Goal: Task Accomplishment & Management: Use online tool/utility

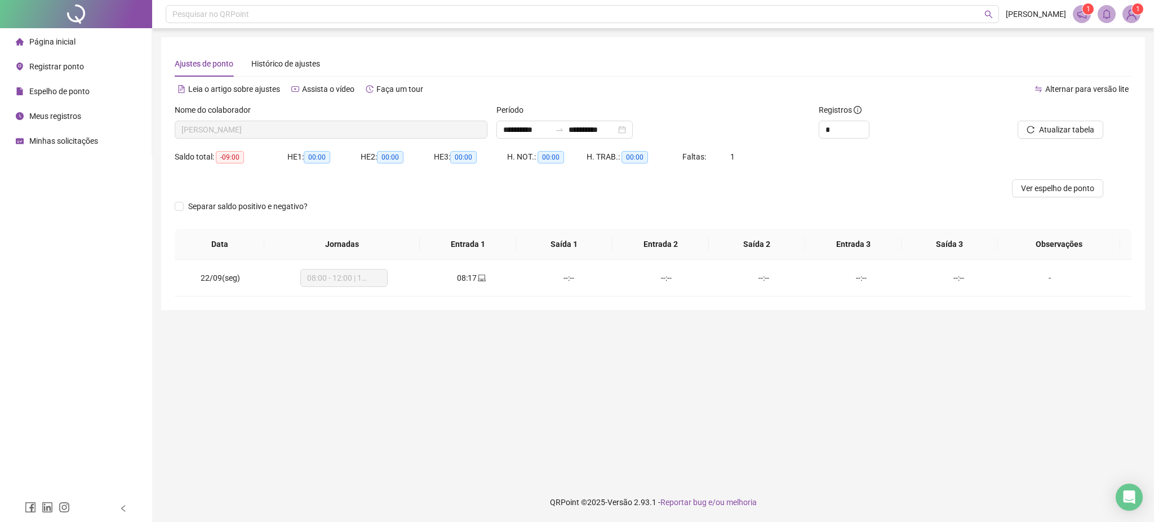
click at [57, 63] on span "Registrar ponto" at bounding box center [56, 66] width 55 height 9
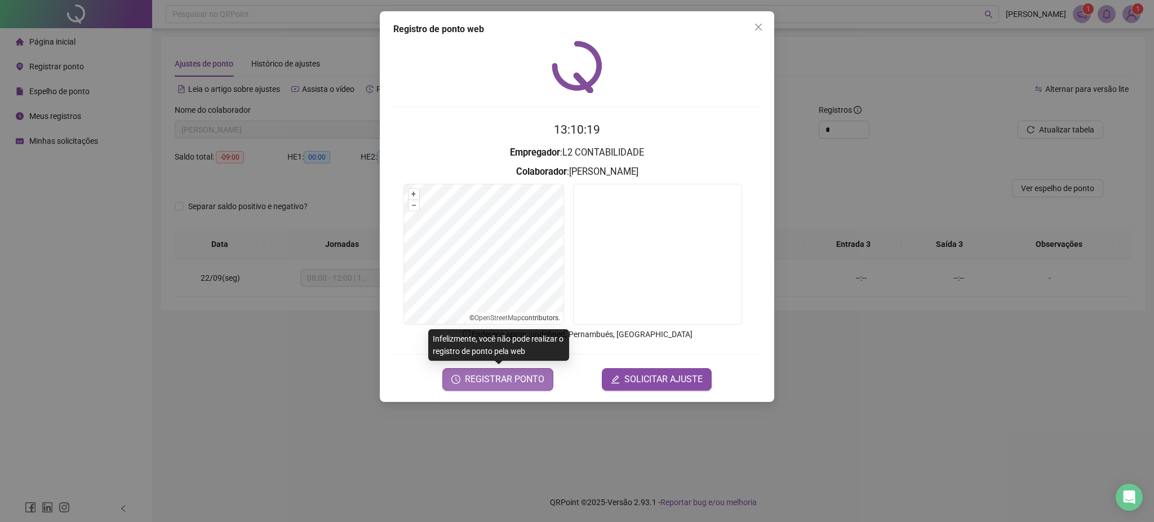
click at [528, 382] on span "REGISTRAR PONTO" at bounding box center [504, 379] width 79 height 14
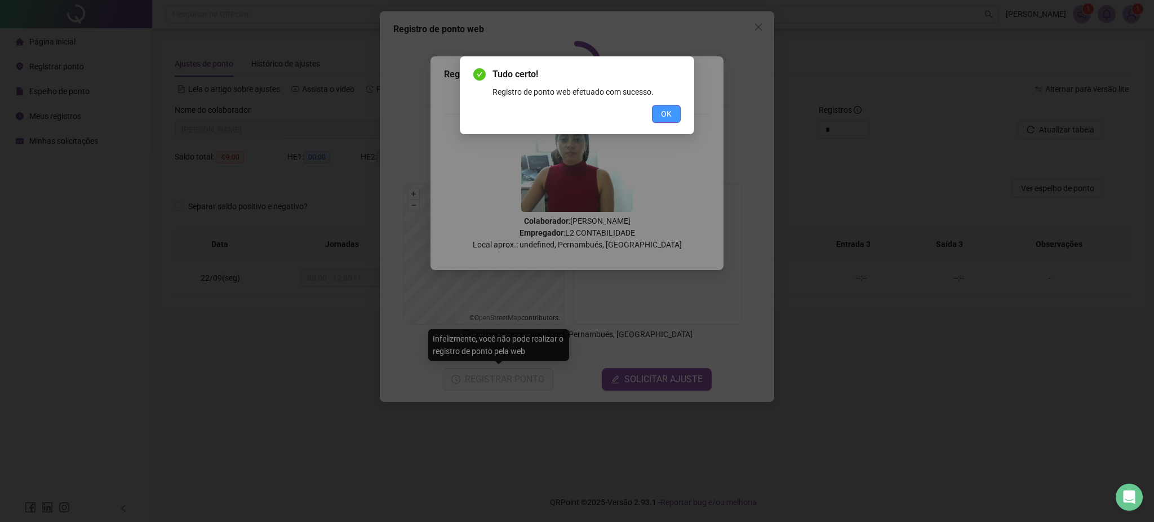
click at [667, 106] on button "OK" at bounding box center [666, 114] width 29 height 18
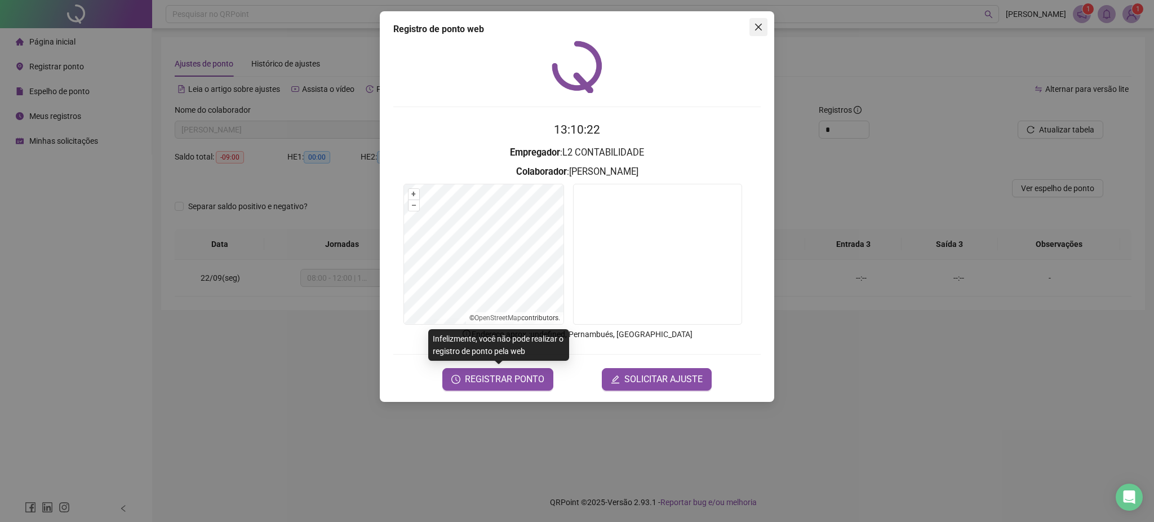
click at [755, 19] on button "Close" at bounding box center [758, 27] width 18 height 18
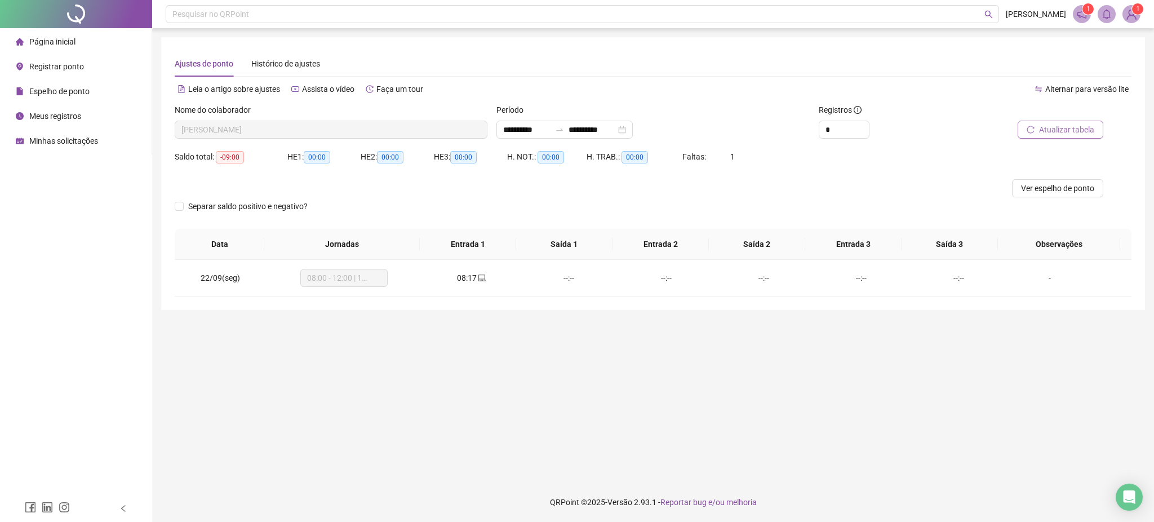
click at [1053, 132] on span "Atualizar tabela" at bounding box center [1066, 129] width 55 height 12
click at [66, 66] on span "Registrar ponto" at bounding box center [56, 66] width 55 height 9
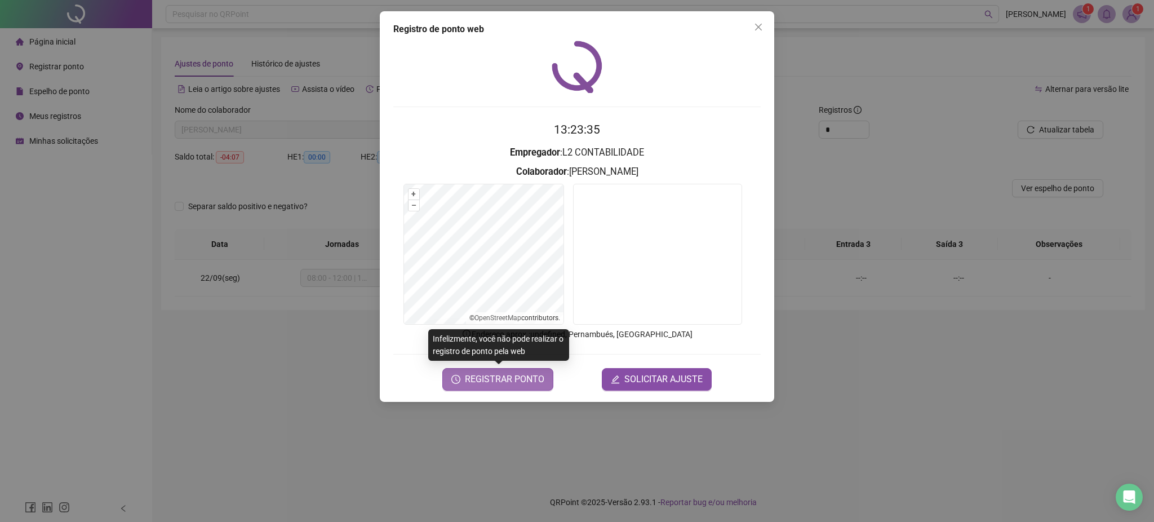
click at [487, 385] on span "REGISTRAR PONTO" at bounding box center [504, 379] width 79 height 14
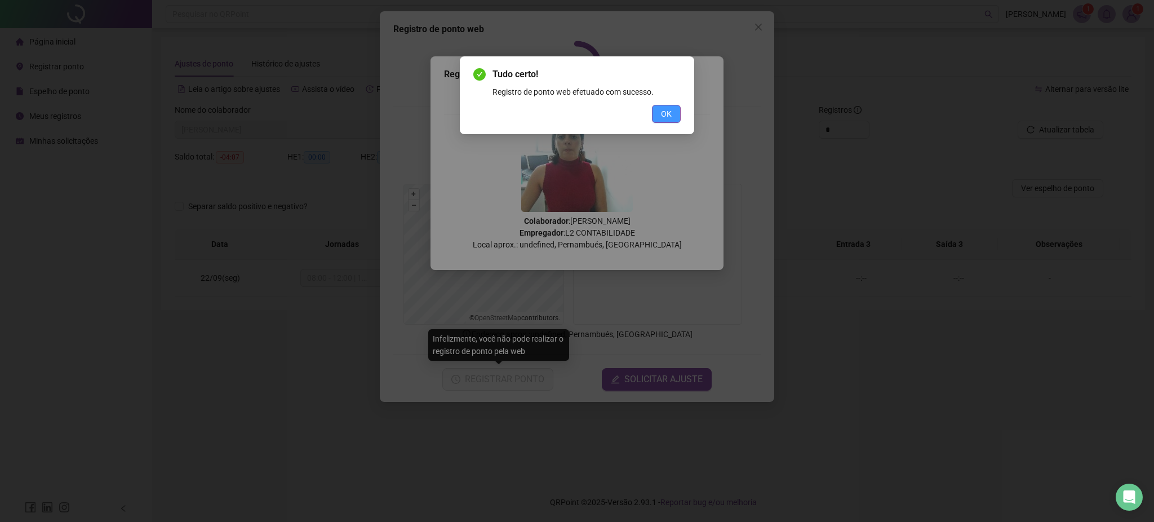
click at [666, 109] on span "OK" at bounding box center [666, 114] width 11 height 12
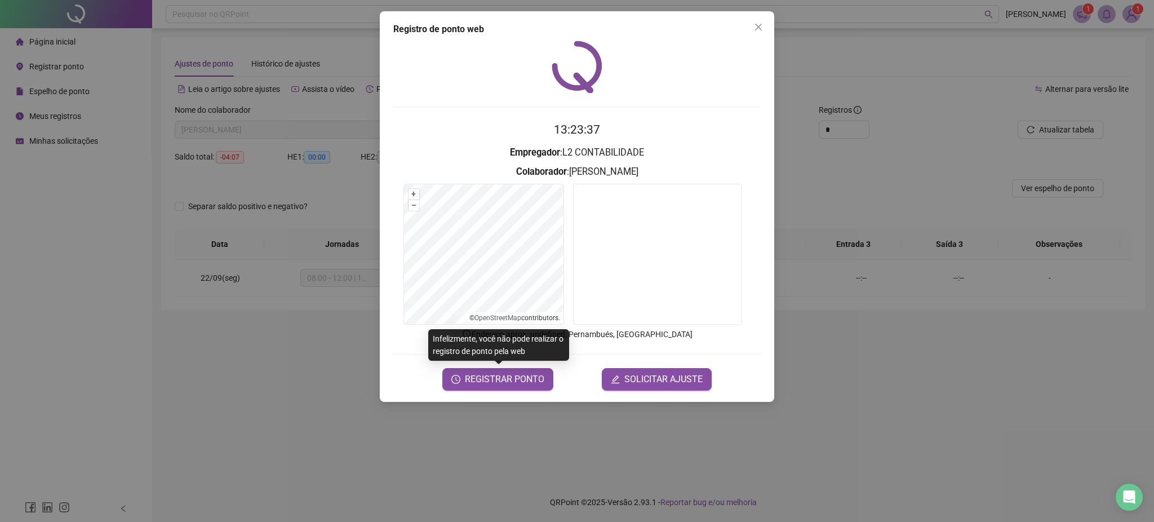
click at [758, 37] on div "Registro de ponto web 13:23:37 Empregador : L2 CONTABILIDADE Colaborador : [PER…" at bounding box center [577, 206] width 394 height 390
click at [757, 33] on button "Close" at bounding box center [758, 27] width 18 height 18
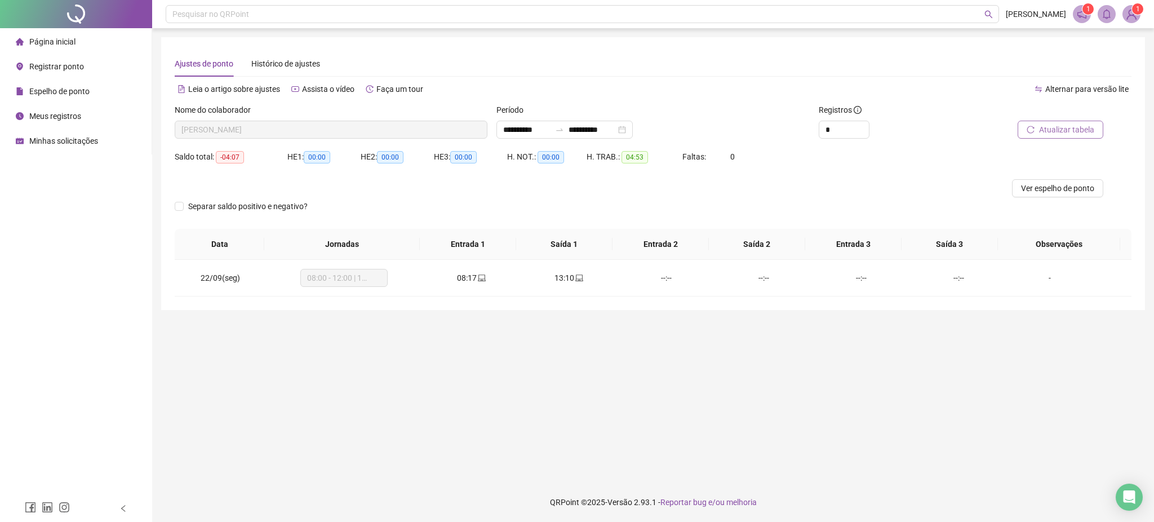
click at [1079, 123] on span "Atualizar tabela" at bounding box center [1066, 129] width 55 height 12
